Goal: Task Accomplishment & Management: Manage account settings

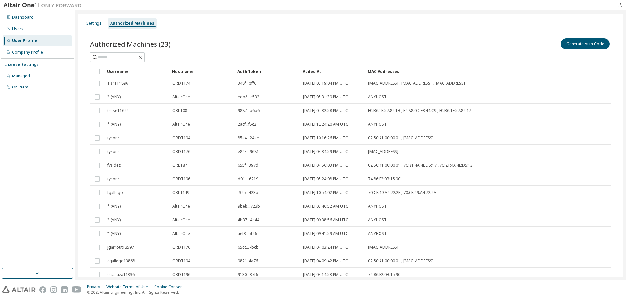
click at [135, 24] on div "Authorized Machines" at bounding box center [132, 23] width 44 height 5
click at [584, 44] on button "Generate Auth Code" at bounding box center [584, 43] width 49 height 11
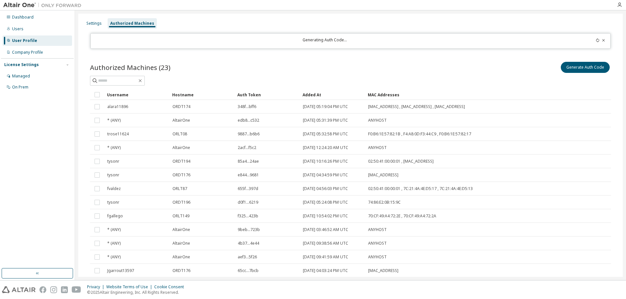
click at [301, 67] on div "Authorized Machines (23) Generate Auth Code" at bounding box center [350, 68] width 521 height 14
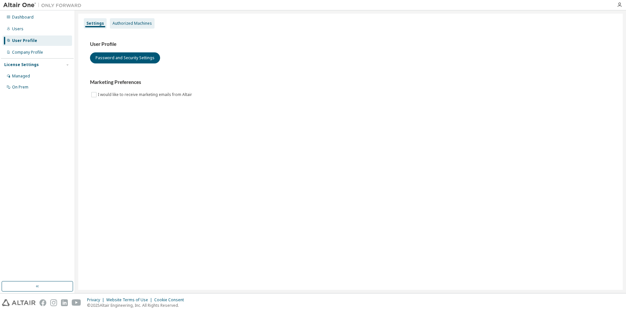
click at [127, 23] on div "Authorized Machines" at bounding box center [131, 23] width 39 height 5
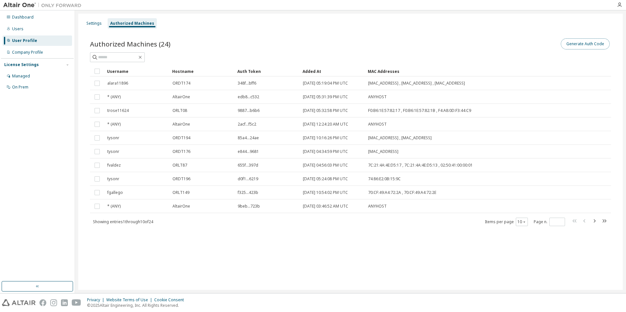
click at [580, 45] on button "Generate Auth Code" at bounding box center [584, 43] width 49 height 11
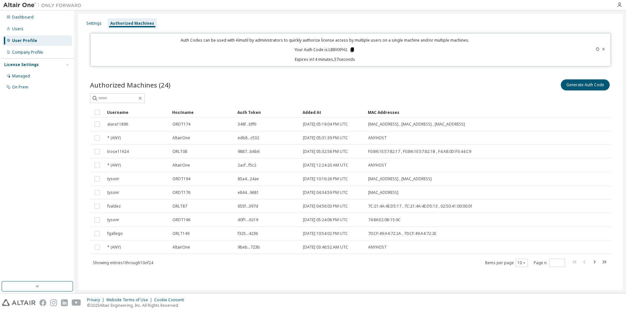
click at [353, 48] on icon at bounding box center [352, 50] width 4 height 5
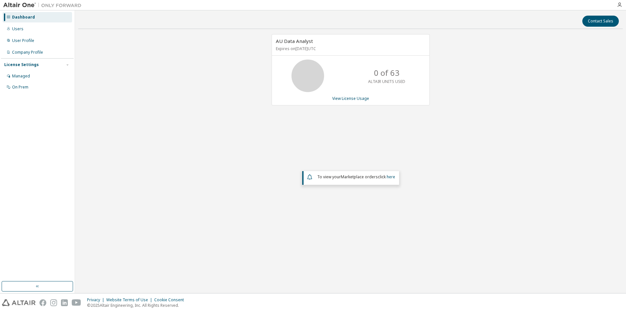
click at [513, 81] on div "AU Data Analyst Expires on September 30, 2026 UTC 0 of 63 ALTAIR UNITS USED Vie…" at bounding box center [350, 135] width 544 height 203
click at [505, 183] on div "AU Data Analyst Expires on September 30, 2026 UTC 0 of 63 ALTAIR UNITS USED Vie…" at bounding box center [350, 135] width 544 height 203
click at [24, 41] on div "User Profile" at bounding box center [23, 40] width 22 height 5
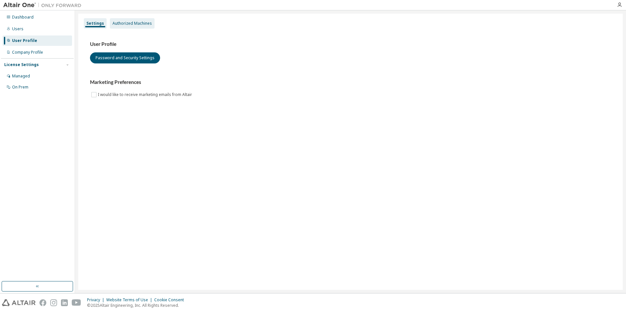
click at [136, 22] on div "Authorized Machines" at bounding box center [131, 23] width 39 height 5
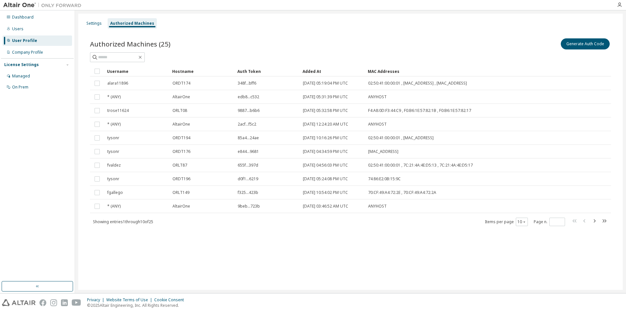
click at [415, 22] on div "Settings Authorized Machines" at bounding box center [350, 24] width 536 height 12
click at [575, 45] on button "Generate Auth Code" at bounding box center [584, 43] width 49 height 11
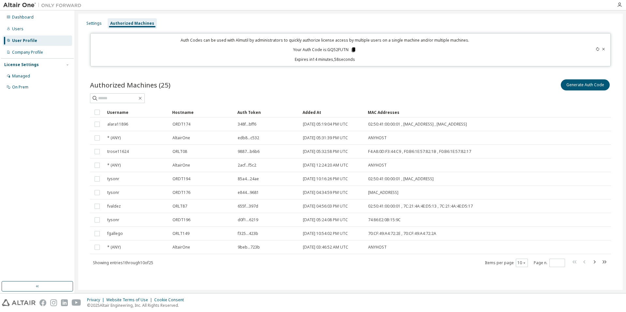
click at [355, 52] on icon at bounding box center [353, 50] width 6 height 6
